Goal: Transaction & Acquisition: Purchase product/service

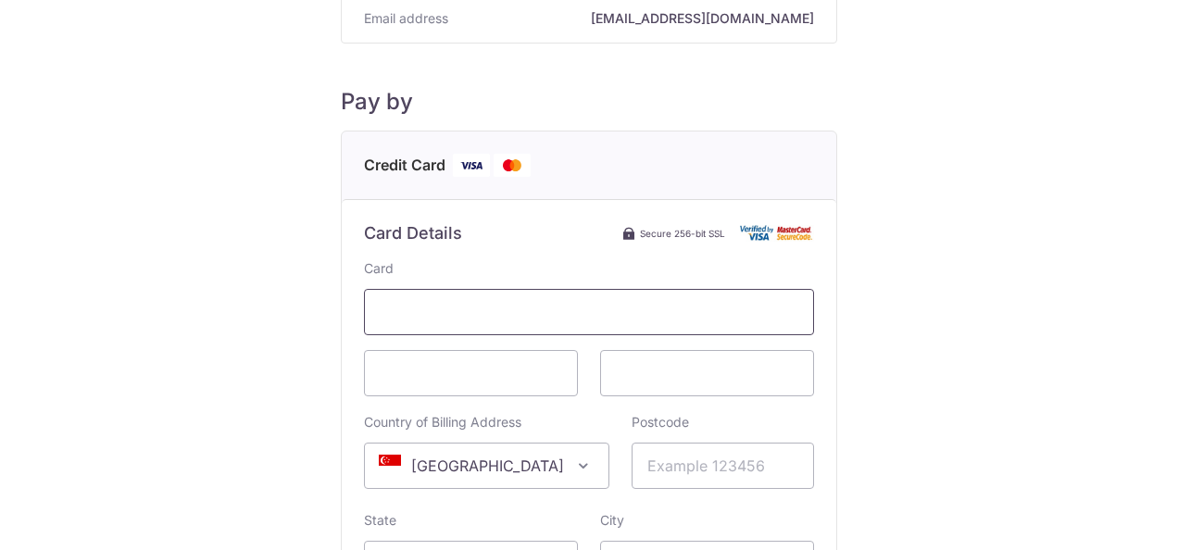
scroll to position [185, 0]
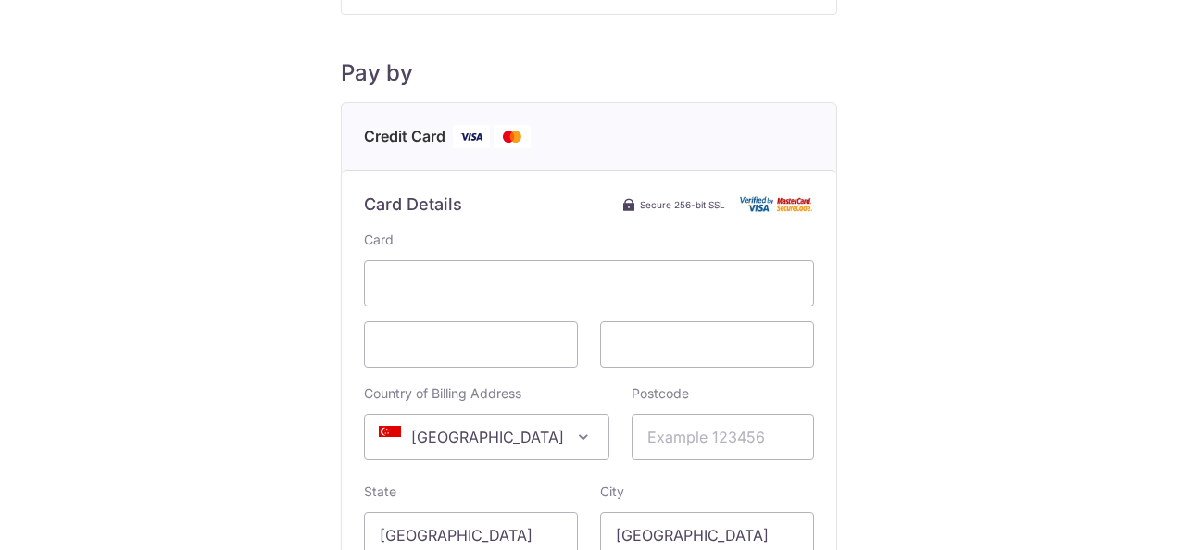
click at [910, 331] on div "Payment Details Payment Amount SGD 943.00 Payment Reference 3581 Email address …" at bounding box center [588, 333] width 1089 height 978
click at [269, 382] on div "Payment Details Payment Amount SGD 943.00 Payment Reference 3581 Email address …" at bounding box center [588, 333] width 1089 height 978
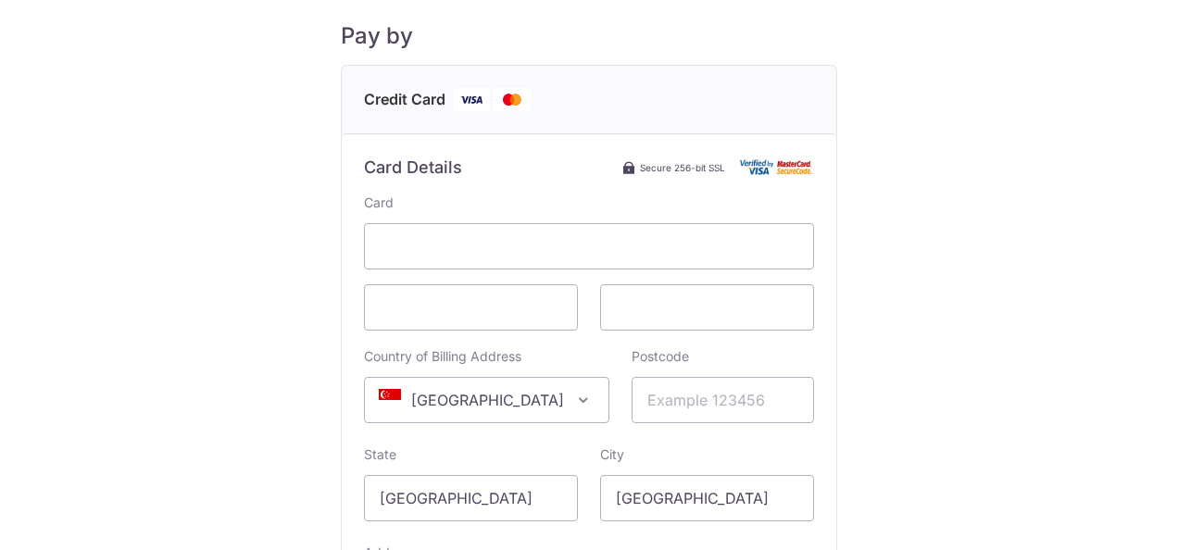
scroll to position [278, 0]
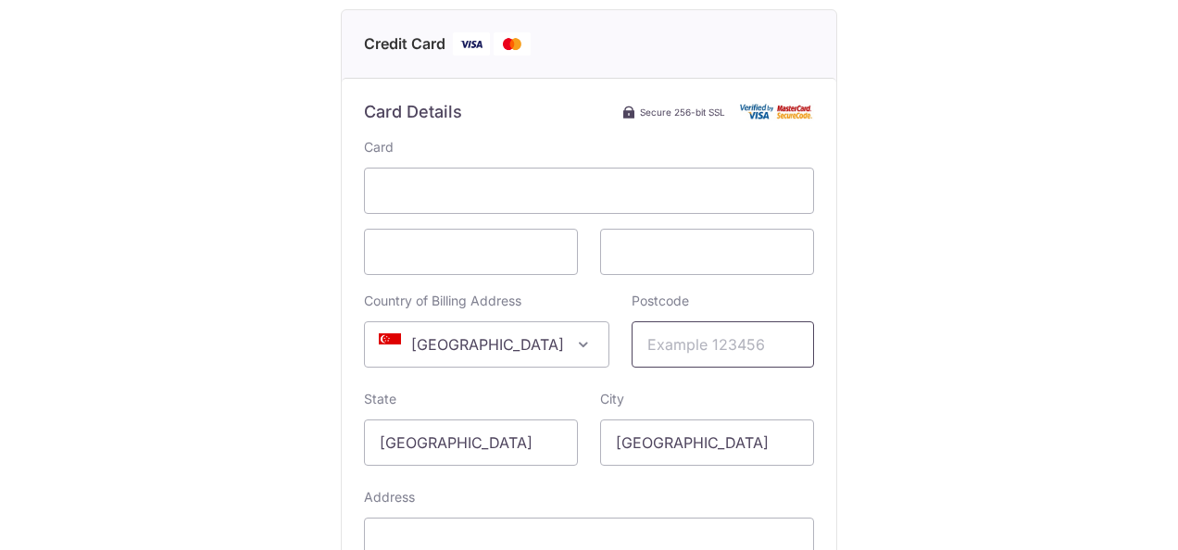
click at [650, 350] on input "Postcode" at bounding box center [723, 344] width 182 height 46
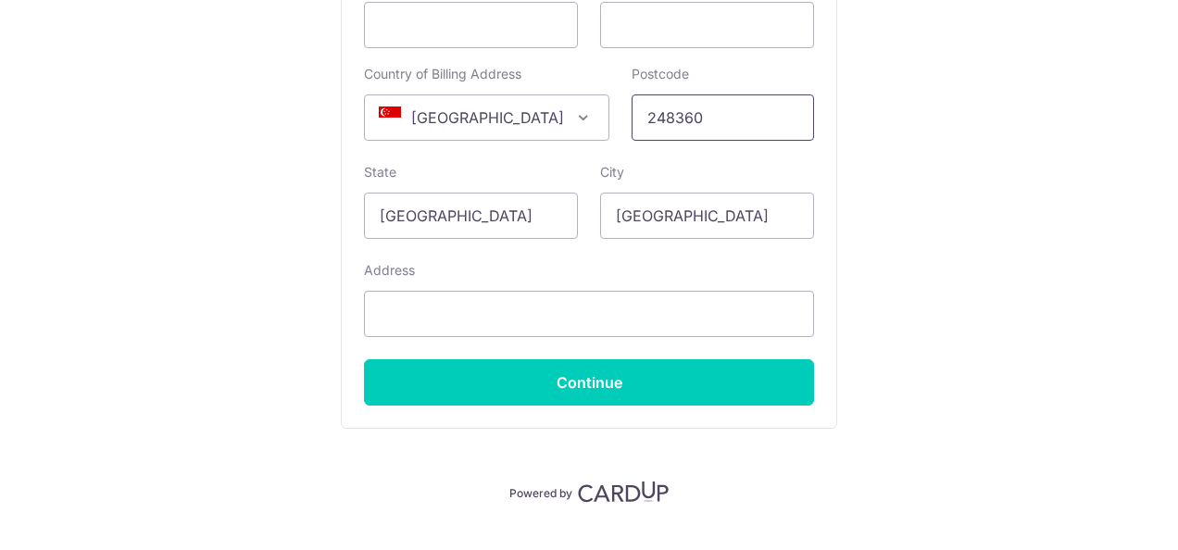
scroll to position [543, 0]
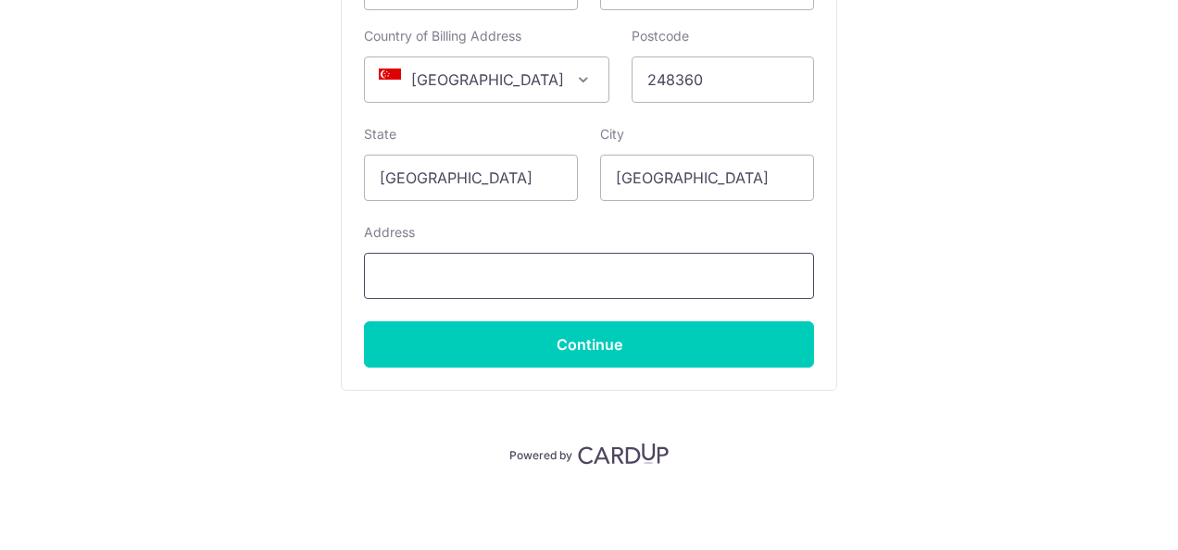
click at [435, 285] on input "Address" at bounding box center [589, 276] width 450 height 46
click at [710, 84] on input "248360" at bounding box center [723, 79] width 182 height 46
type input "248364"
drag, startPoint x: 459, startPoint y: 250, endPoint x: 348, endPoint y: 287, distance: 117.2
click at [414, 278] on div "Address" at bounding box center [589, 261] width 450 height 76
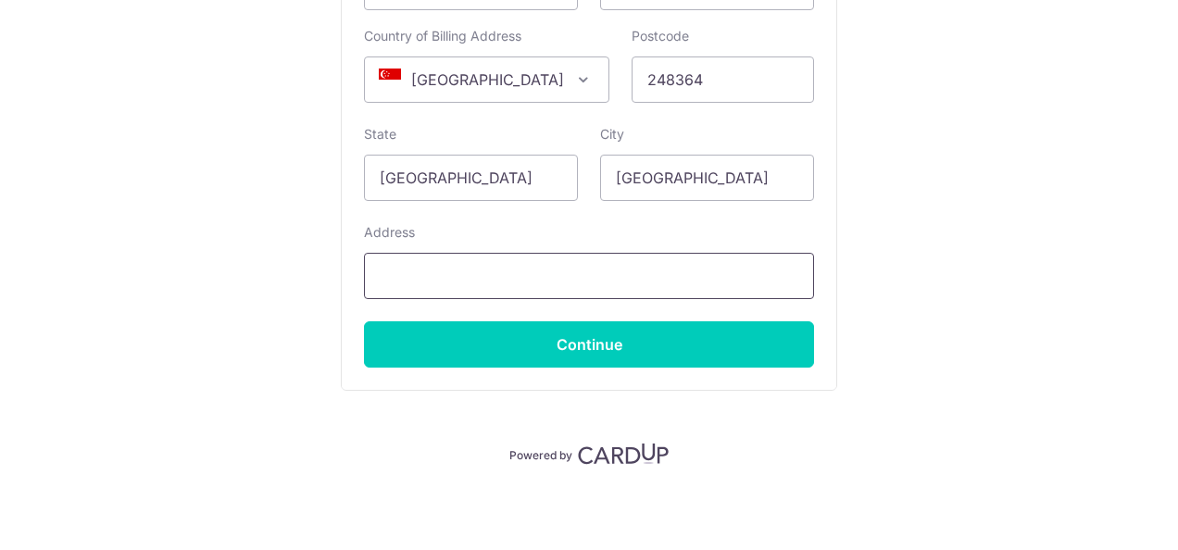
click at [391, 269] on input "Address" at bounding box center [589, 276] width 450 height 46
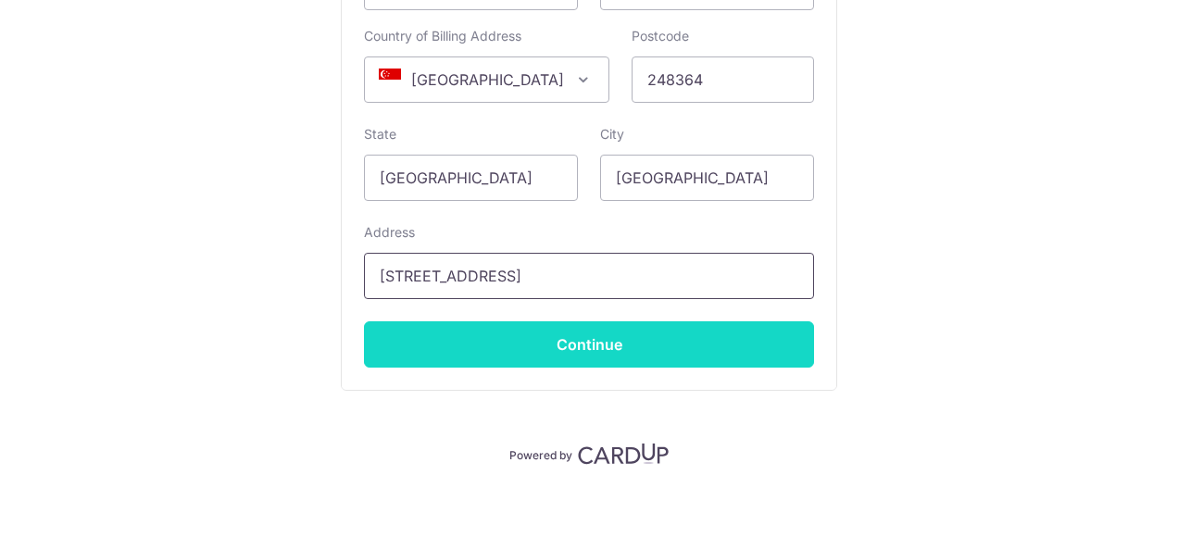
type input "[STREET_ADDRESS]"
click at [643, 352] on input "Continue" at bounding box center [589, 344] width 450 height 46
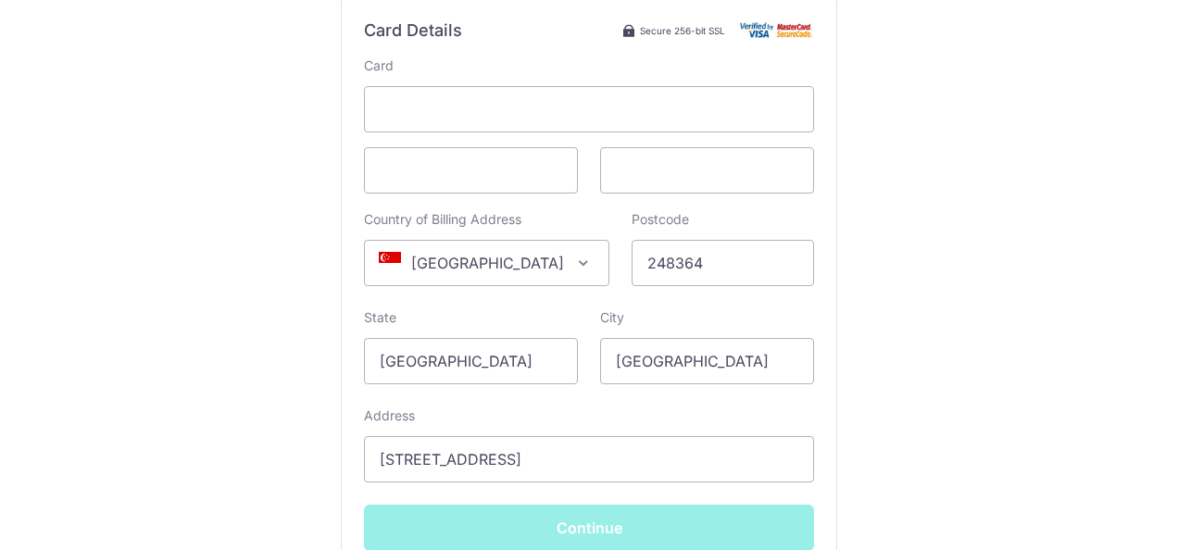
scroll to position [357, 0]
type input "**** 0701"
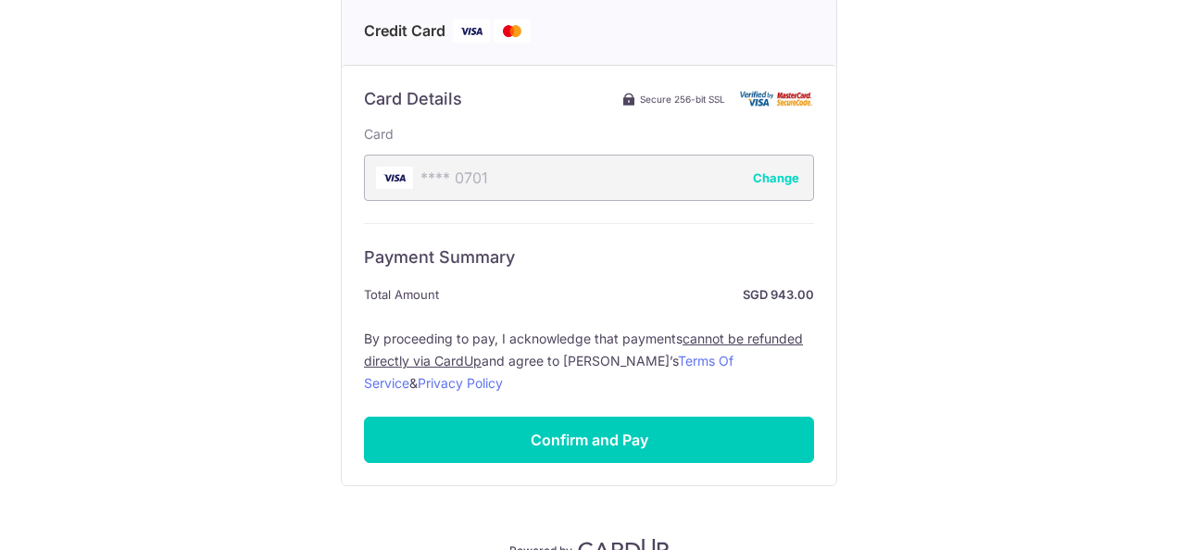
scroll to position [265, 0]
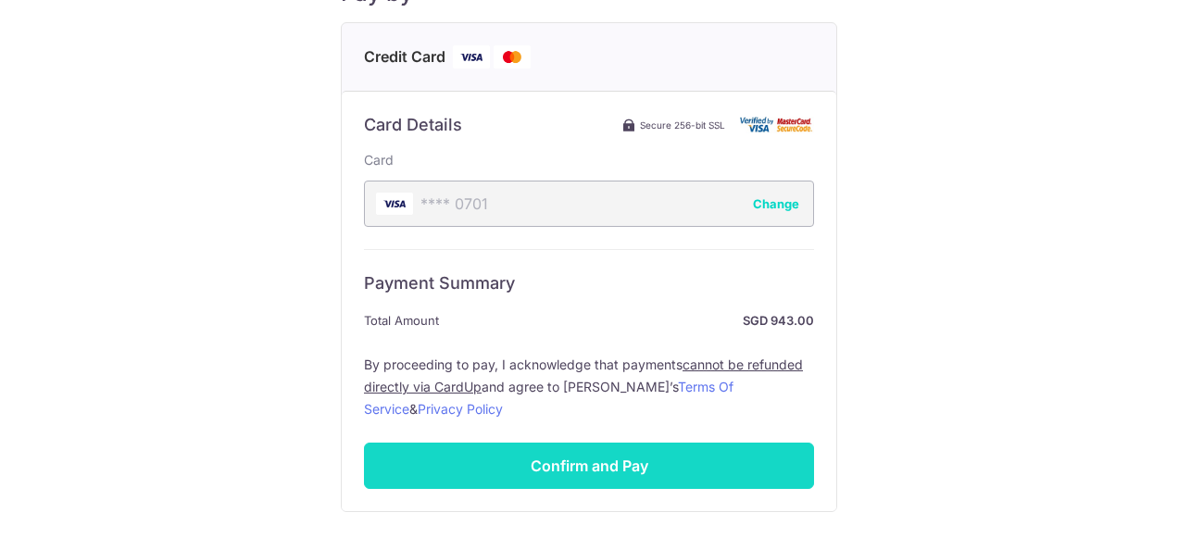
click at [624, 471] on input "Confirm and Pay" at bounding box center [589, 466] width 450 height 46
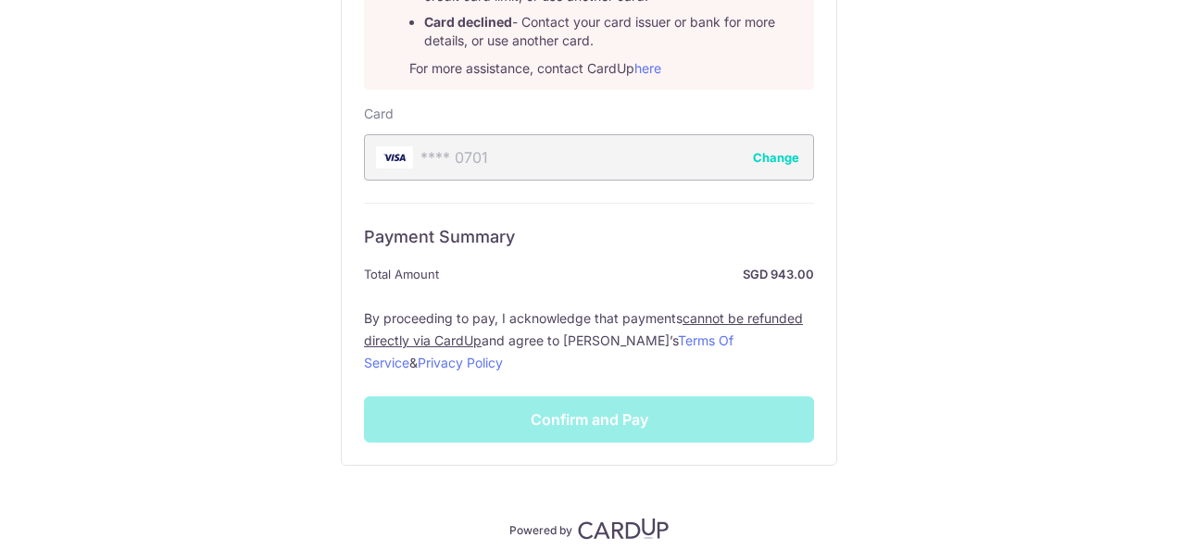
scroll to position [558, 0]
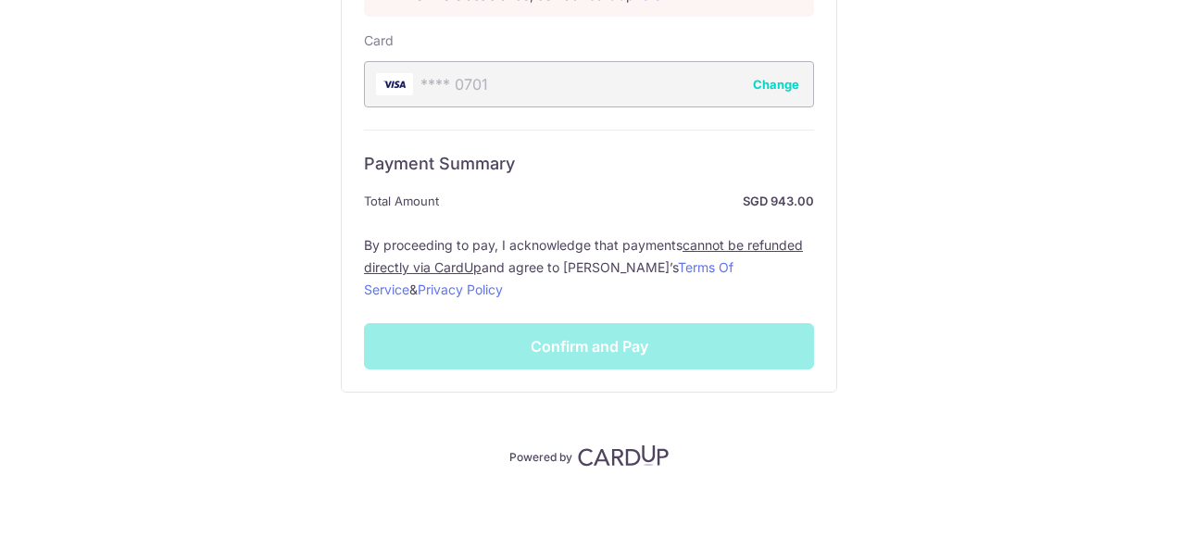
click at [540, 358] on div "Payment Summary Total Amount SGD 943.00 By proceeding to pay, I acknowledge tha…" at bounding box center [589, 250] width 450 height 240
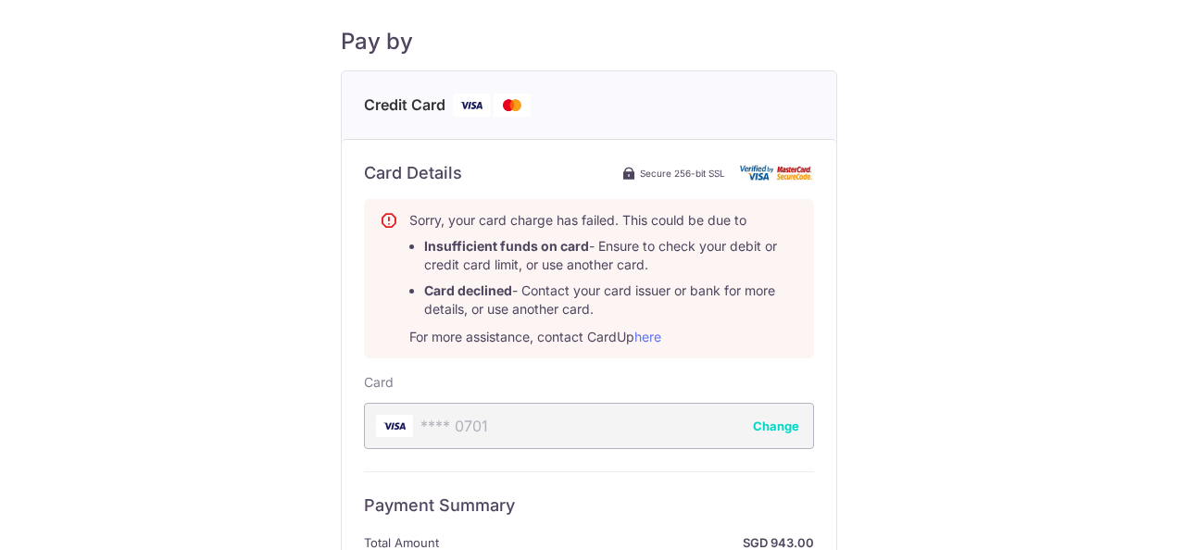
scroll to position [188, 0]
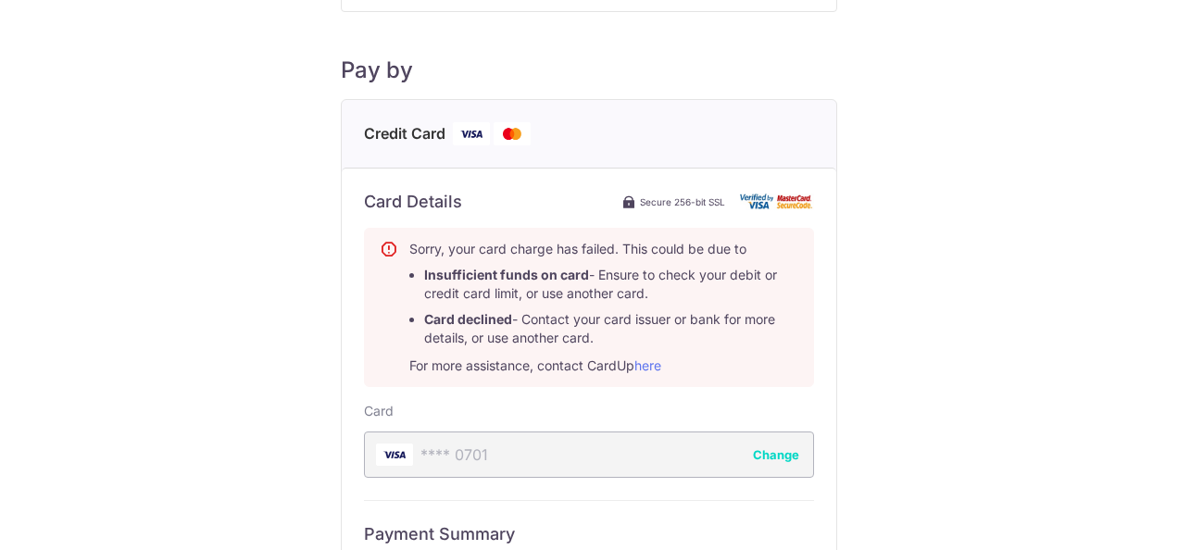
click at [520, 337] on li "Card declined - Contact your card issuer or bank for more details, or use anoth…" at bounding box center [611, 328] width 374 height 37
click at [471, 457] on div "**** 0701 Change" at bounding box center [589, 455] width 450 height 46
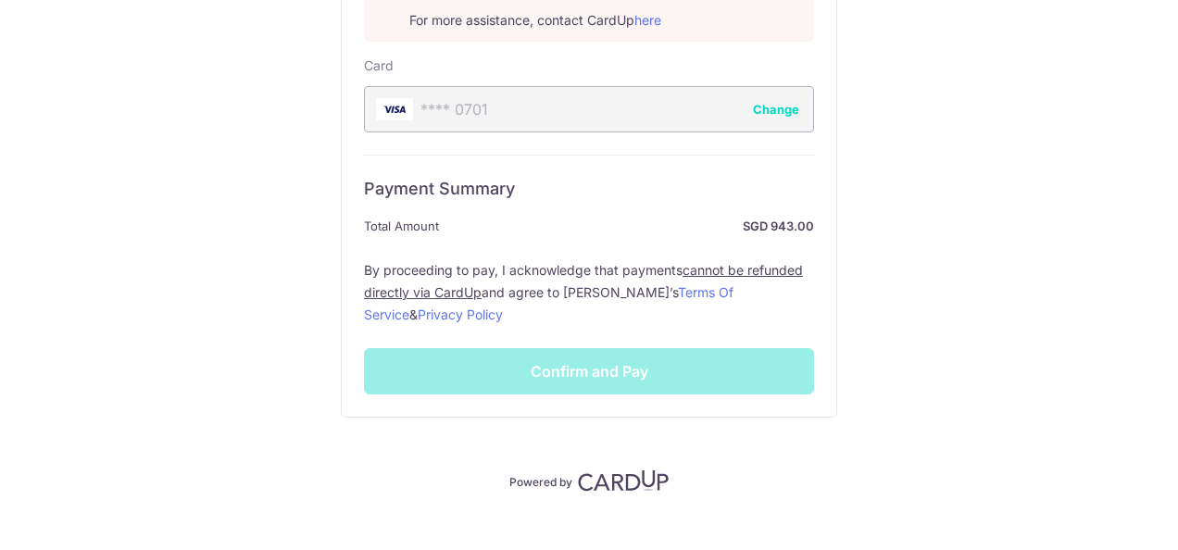
scroll to position [558, 0]
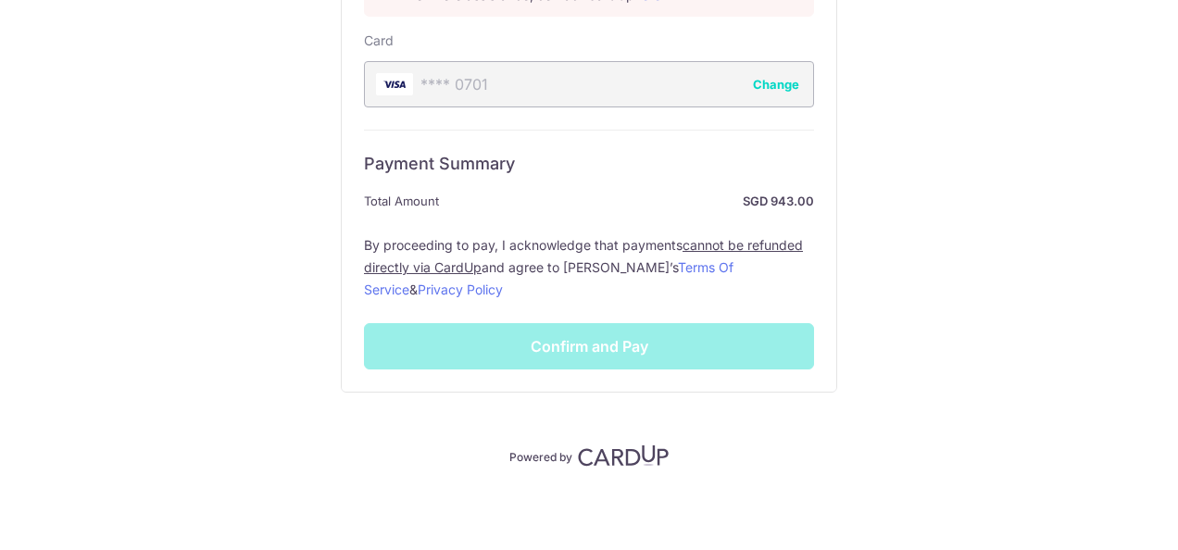
click at [614, 361] on div "Payment Summary Total Amount SGD 943.00 By proceeding to pay, I acknowledge tha…" at bounding box center [589, 250] width 450 height 240
drag, startPoint x: 578, startPoint y: 311, endPoint x: 575, endPoint y: 331, distance: 19.6
click at [575, 331] on div "Payment Summary Total Amount SGD 943.00 By proceeding to pay, I acknowledge tha…" at bounding box center [589, 250] width 450 height 240
click at [574, 333] on div "Payment Summary Total Amount SGD 943.00 By proceeding to pay, I acknowledge tha…" at bounding box center [589, 250] width 450 height 240
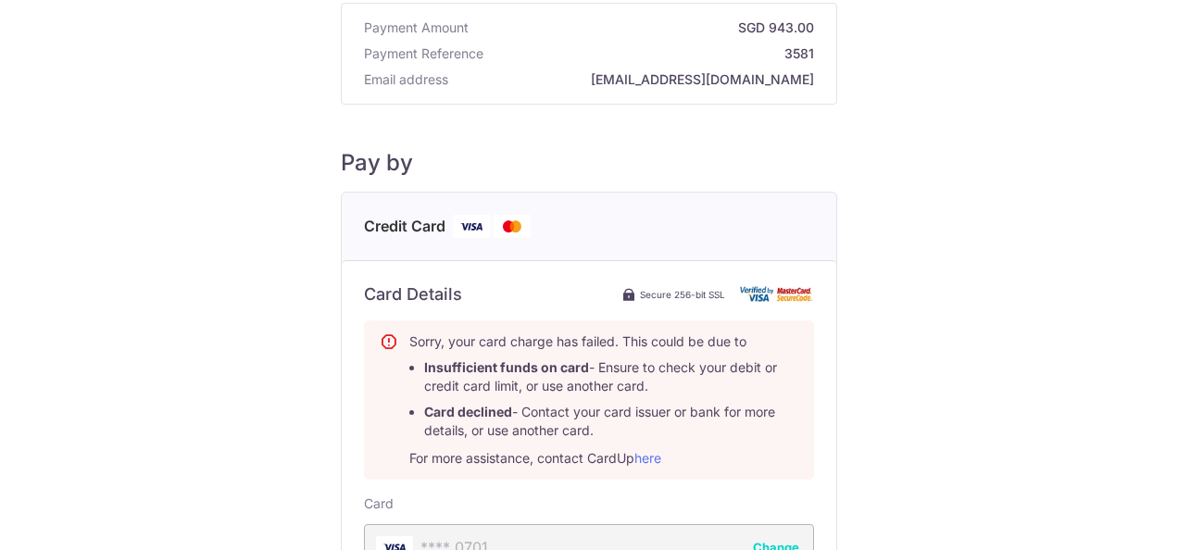
scroll to position [281, 0]
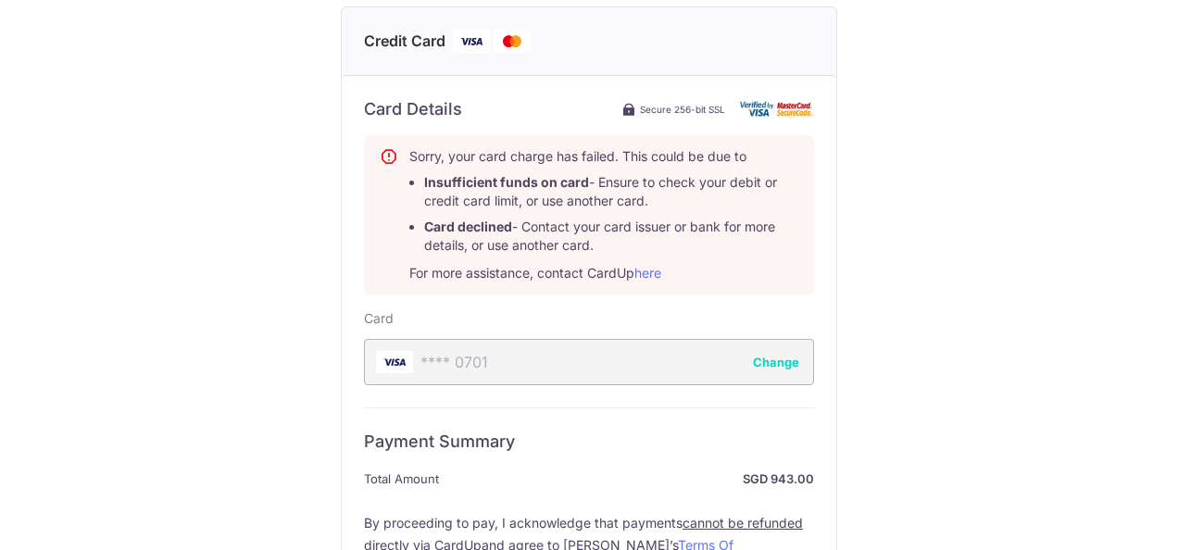
click at [712, 370] on div "**** 0701 Change" at bounding box center [589, 362] width 450 height 46
click at [791, 367] on button "Change" at bounding box center [776, 362] width 46 height 19
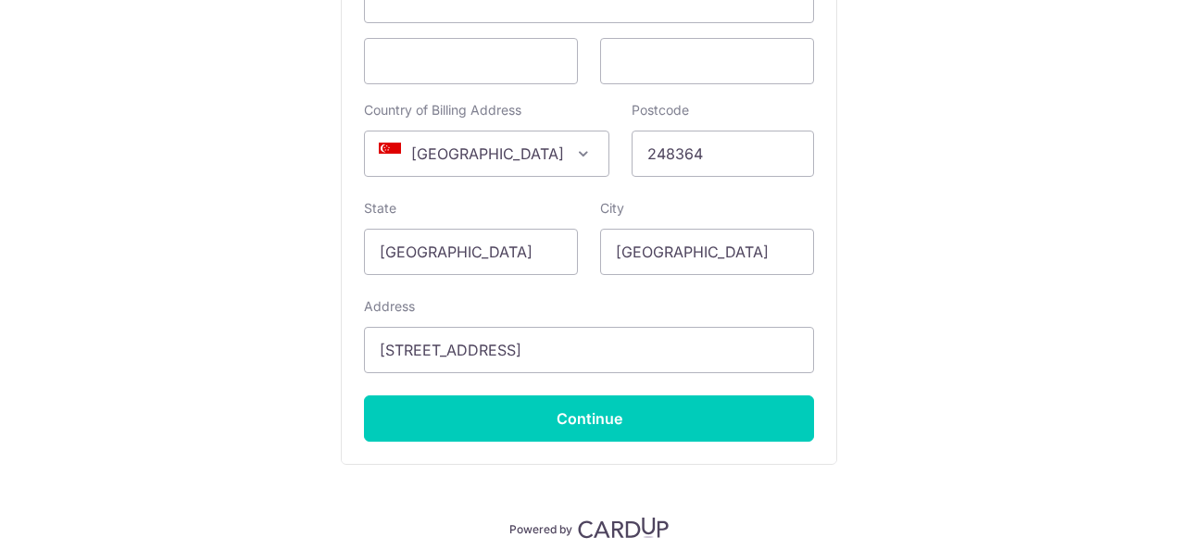
scroll to position [543, 0]
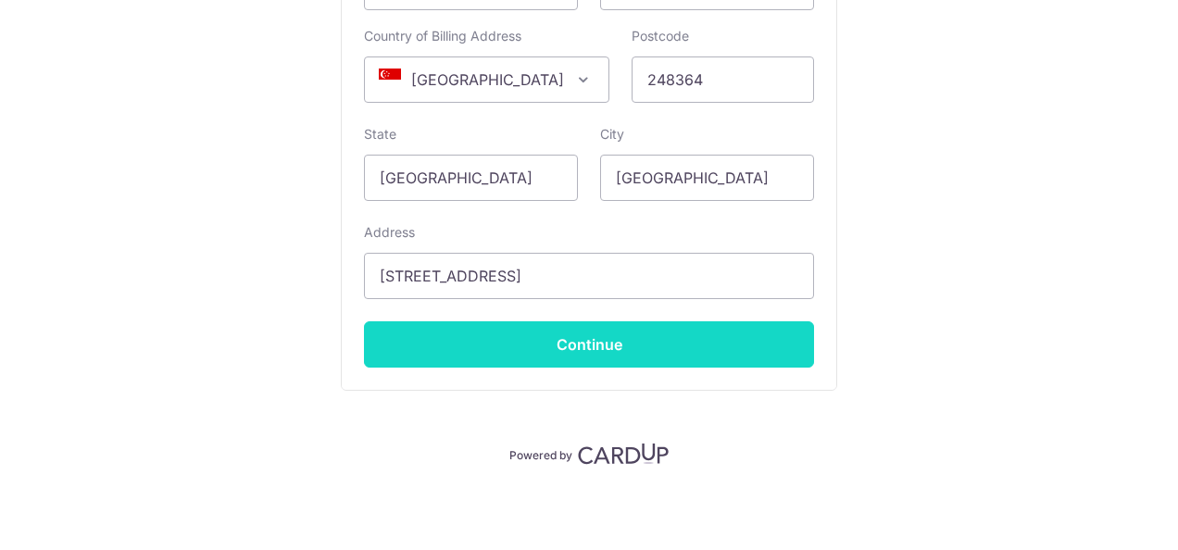
click at [576, 345] on input "Continue" at bounding box center [589, 344] width 450 height 46
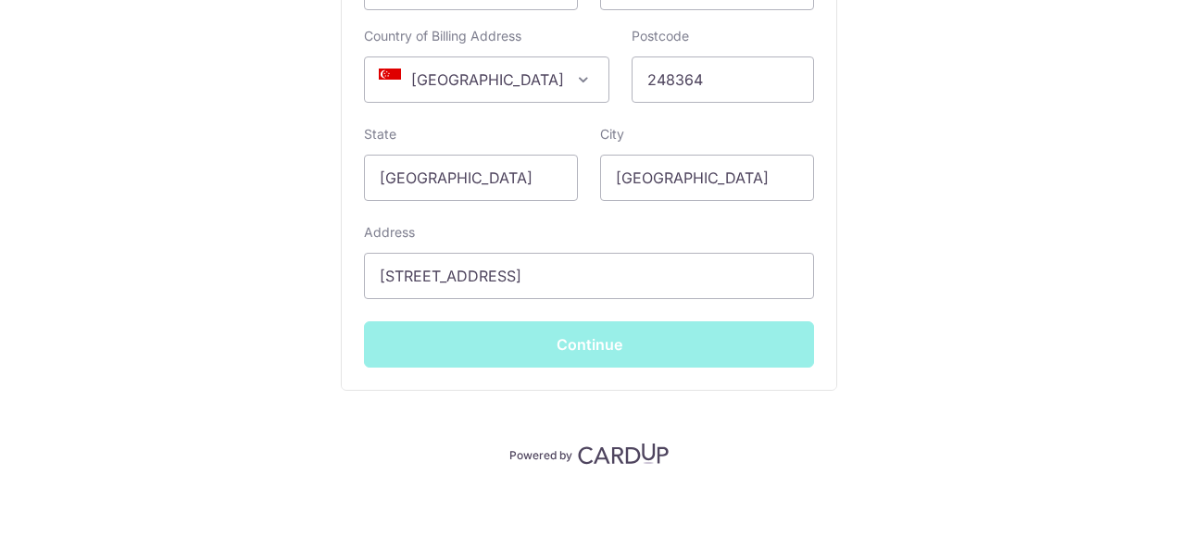
scroll to position [385, 0]
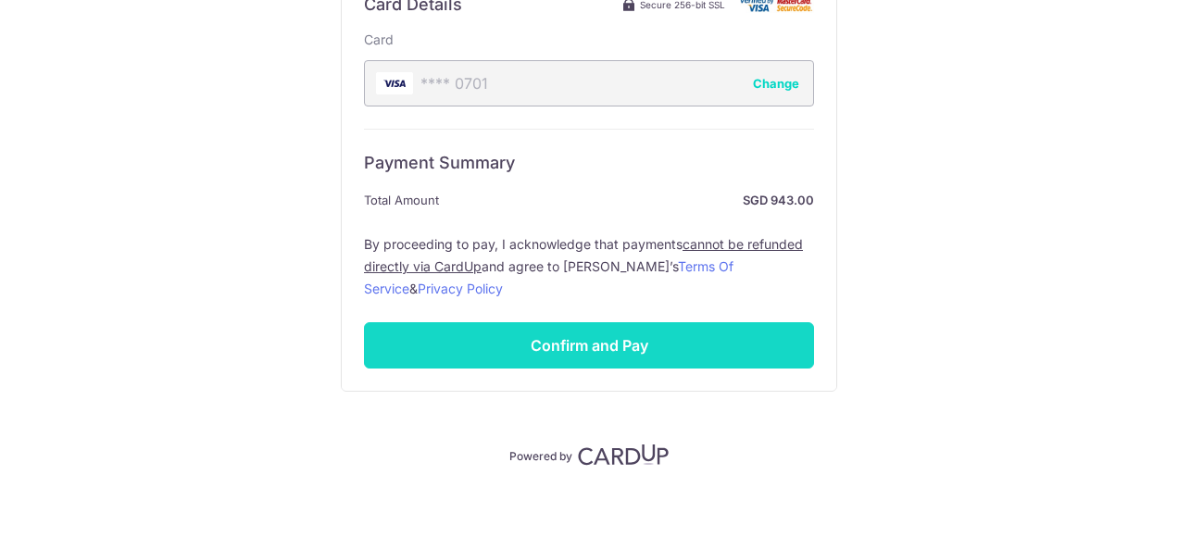
click at [555, 343] on input "Confirm and Pay" at bounding box center [589, 345] width 450 height 46
